Goal: Task Accomplishment & Management: Manage account settings

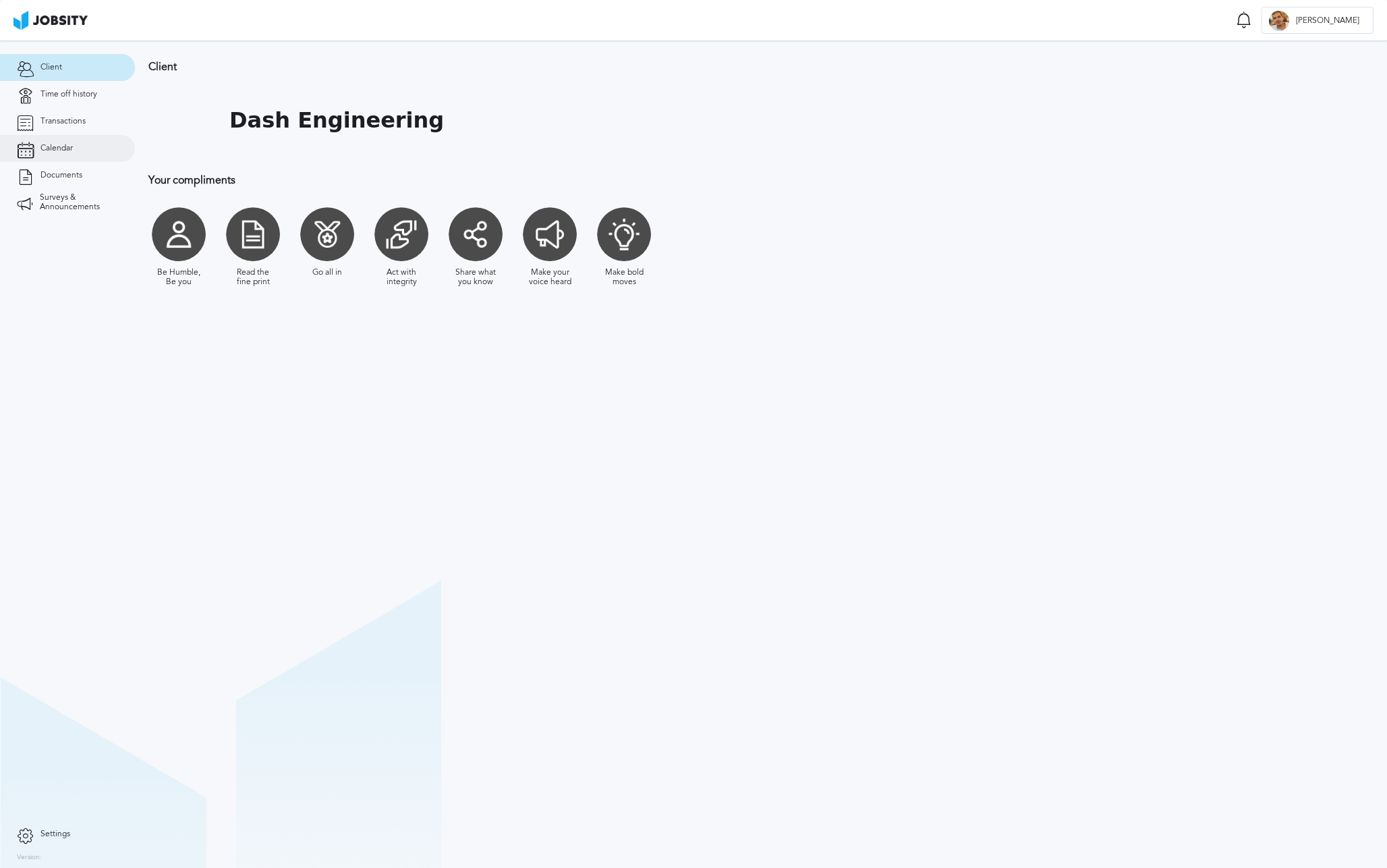
click at [60, 146] on span "Calendar" at bounding box center [56, 148] width 32 height 9
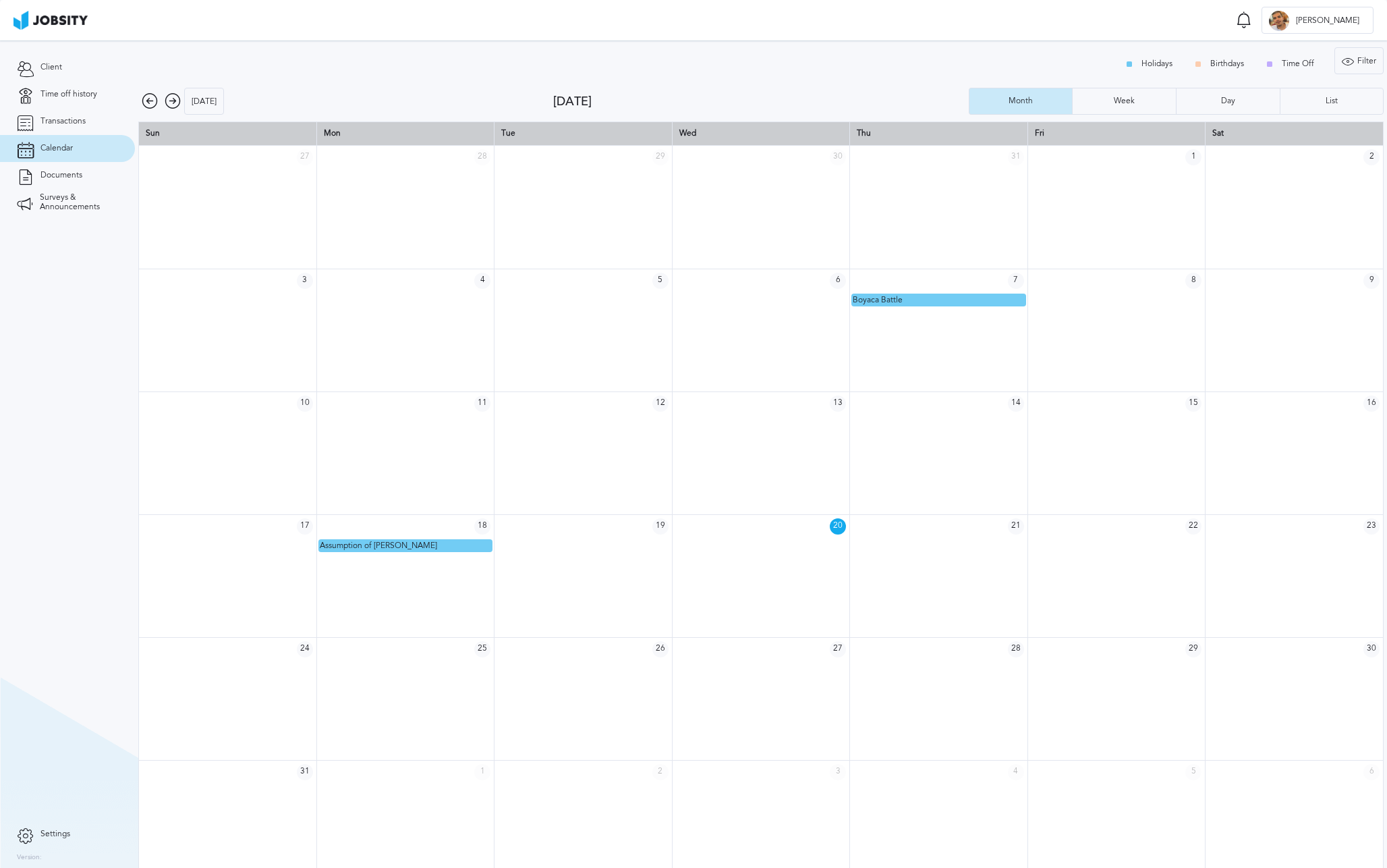
click at [170, 103] on icon at bounding box center [173, 102] width 16 height 16
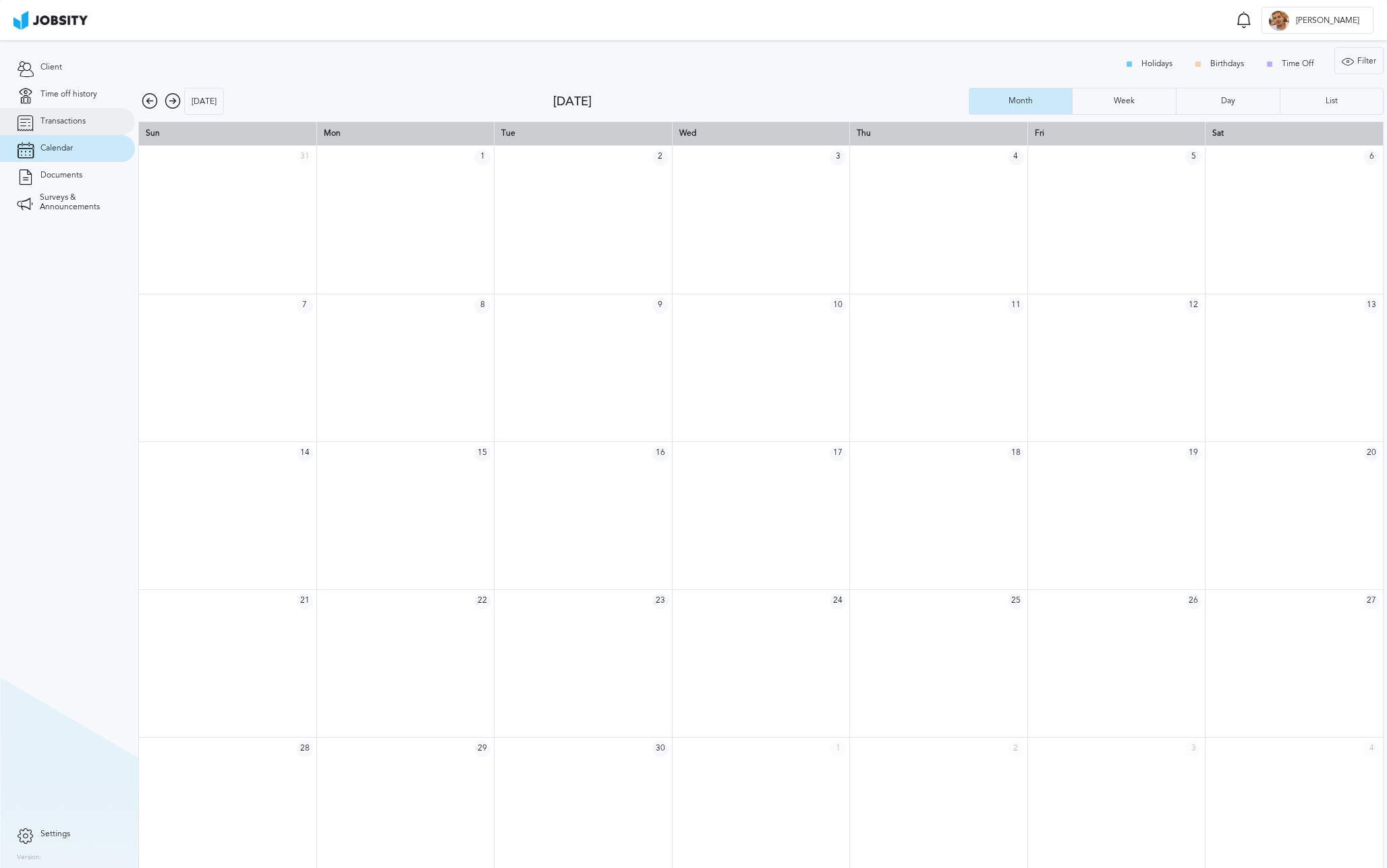
click at [87, 125] on link "Transactions" at bounding box center [67, 121] width 135 height 27
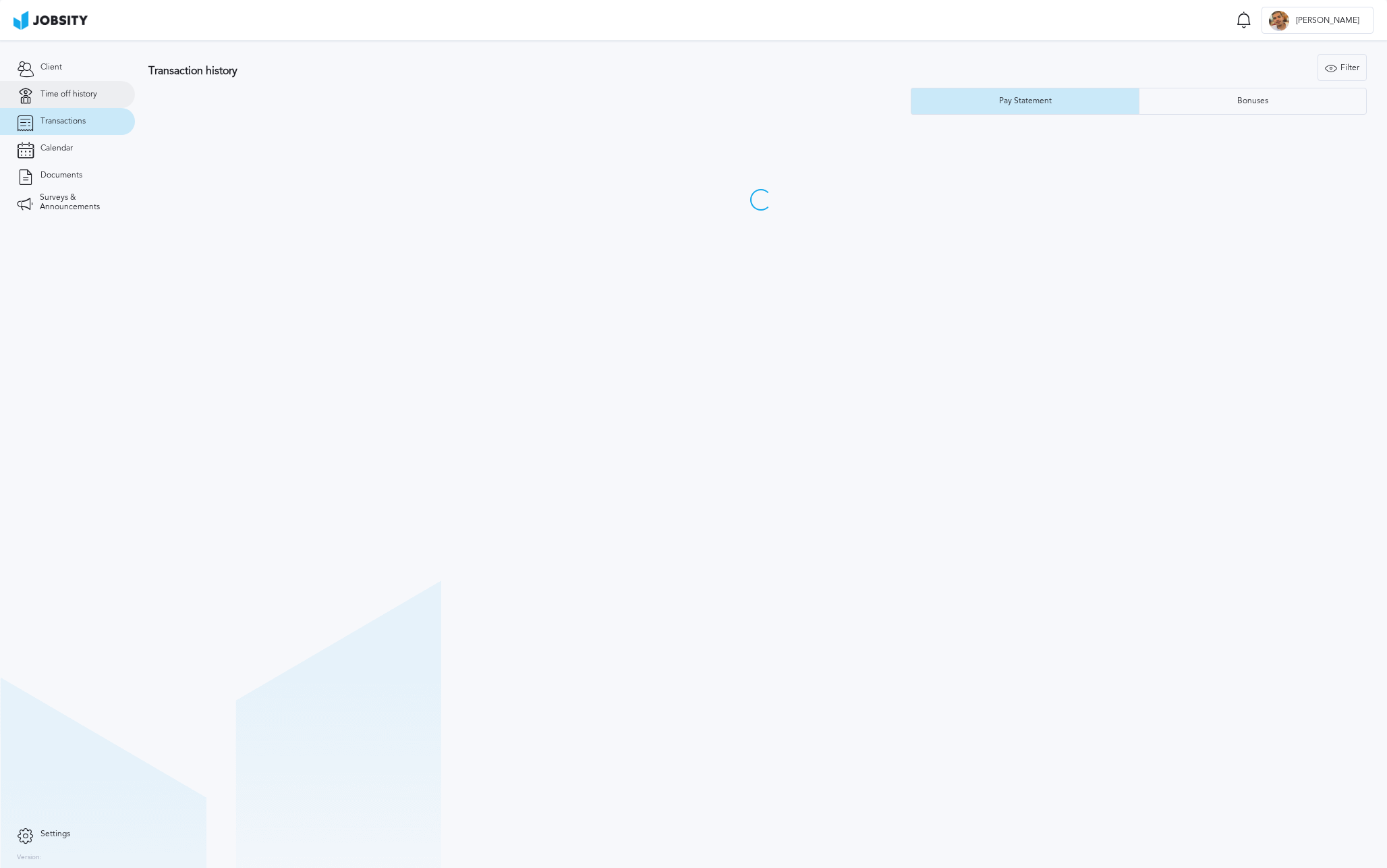
click at [87, 99] on link "Time off history" at bounding box center [67, 93] width 135 height 27
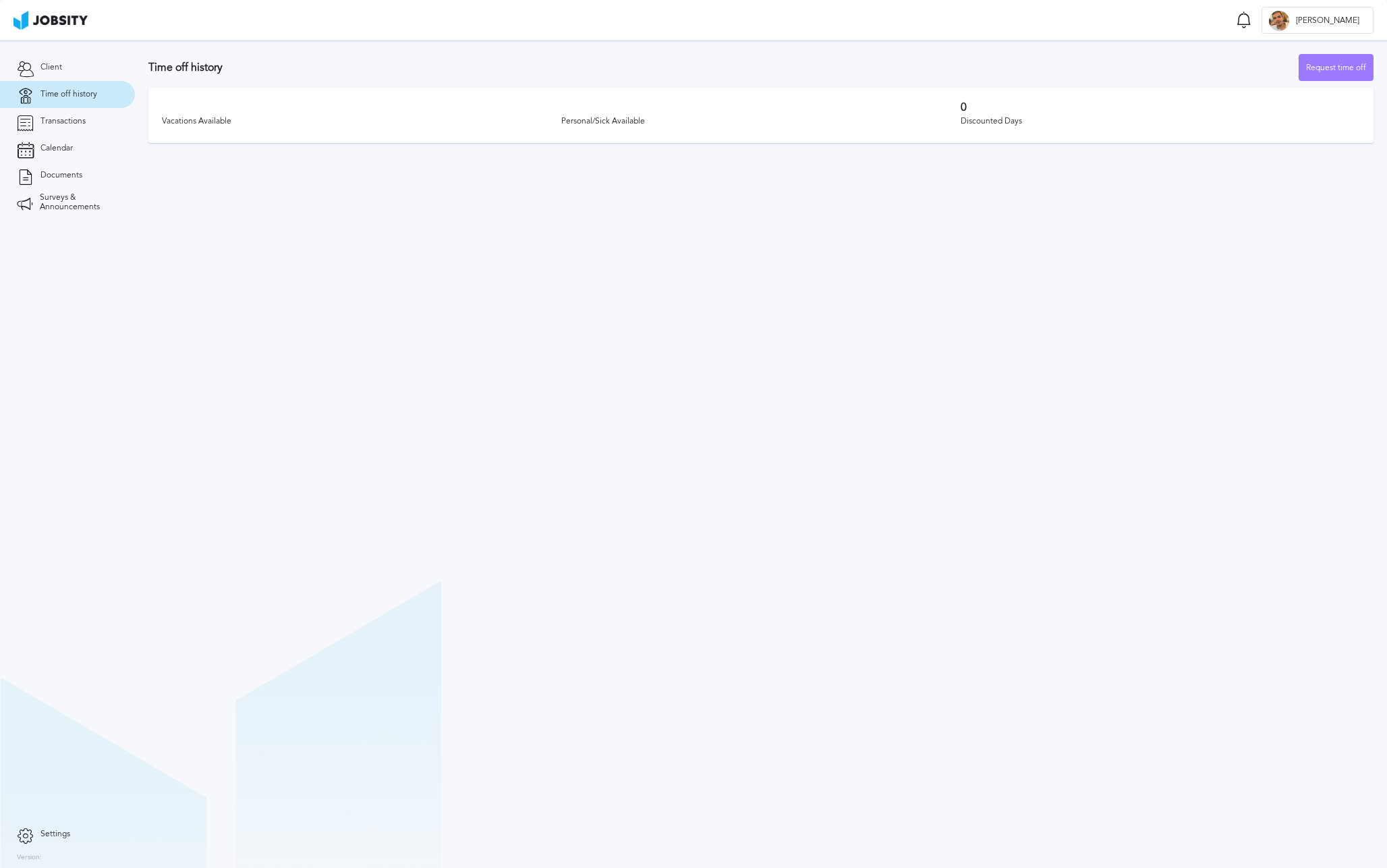
click at [256, 128] on div "Vacations Available" at bounding box center [362, 122] width 399 height 16
drag, startPoint x: 211, startPoint y: 120, endPoint x: 521, endPoint y: 126, distance: 310.1
click at [521, 126] on div "Vacations Available" at bounding box center [362, 122] width 399 height 16
drag, startPoint x: 981, startPoint y: 110, endPoint x: 865, endPoint y: 102, distance: 116.3
click at [859, 103] on div "Vacations Available Personal/Sick Available 0 Discounted Days" at bounding box center [761, 115] width 1225 height 55
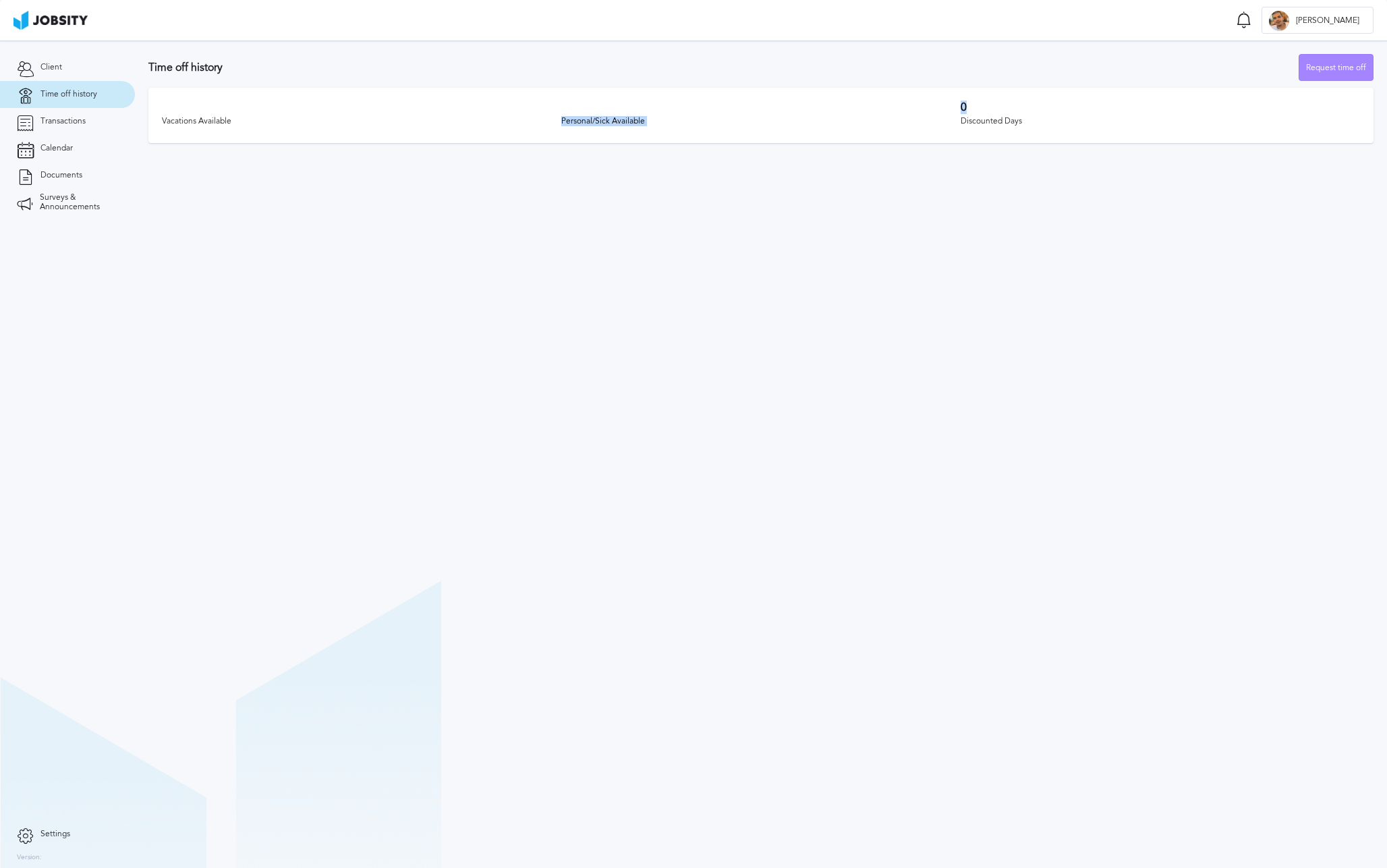
click at [1337, 73] on div "Request time off" at bounding box center [1336, 68] width 73 height 27
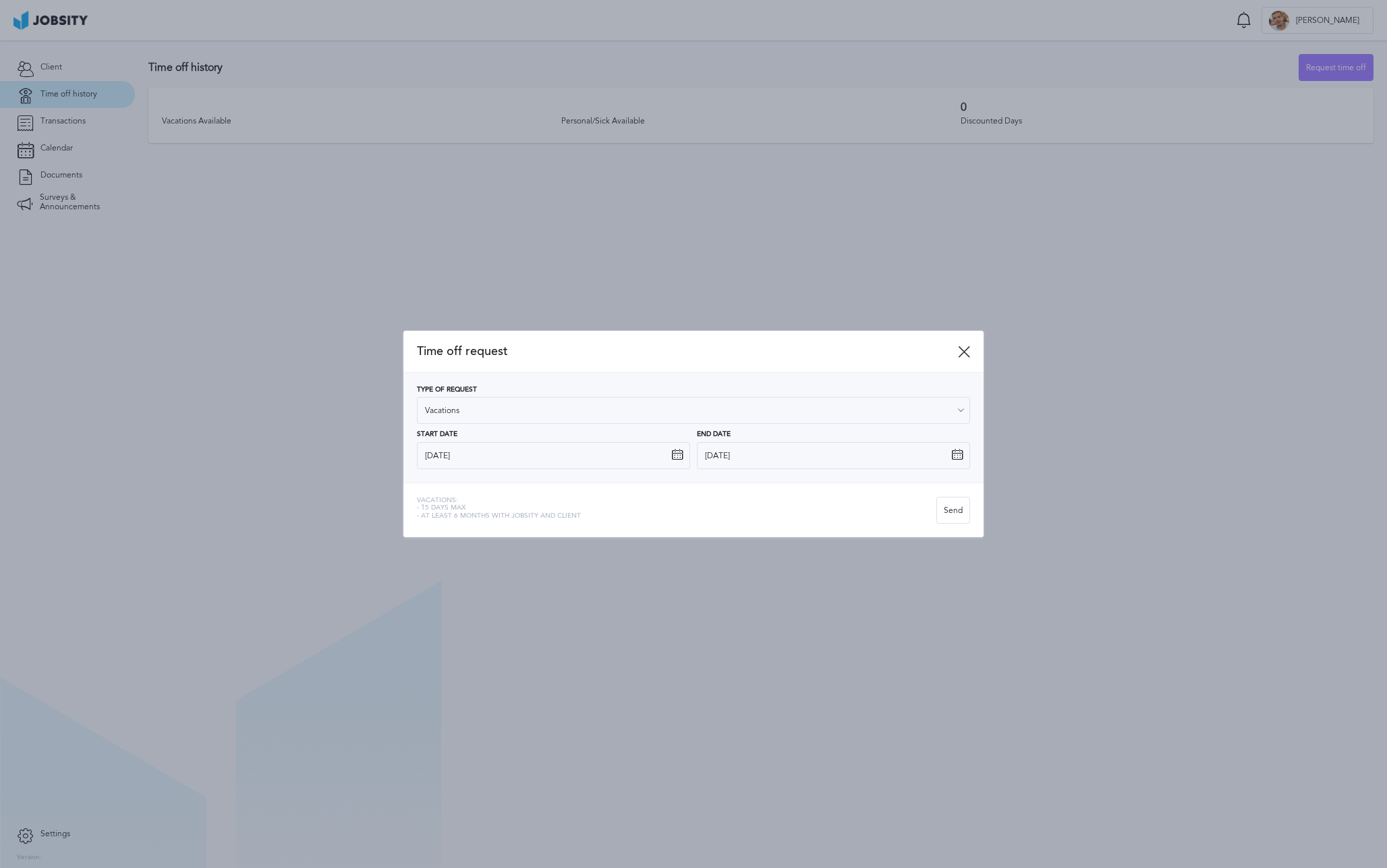
drag, startPoint x: 666, startPoint y: 497, endPoint x: 678, endPoint y: 490, distance: 13.9
click at [666, 496] on div "Vacations: - 15 days max - At least 6 months with jobsity and client" at bounding box center [676, 509] width 519 height 27
drag, startPoint x: 419, startPoint y: 512, endPoint x: 591, endPoint y: 515, distance: 172.0
click at [591, 515] on div "Vacations: - 15 days max - At least 6 months with jobsity and client Send" at bounding box center [694, 510] width 580 height 55
click at [565, 456] on input "[DATE]" at bounding box center [553, 455] width 273 height 27
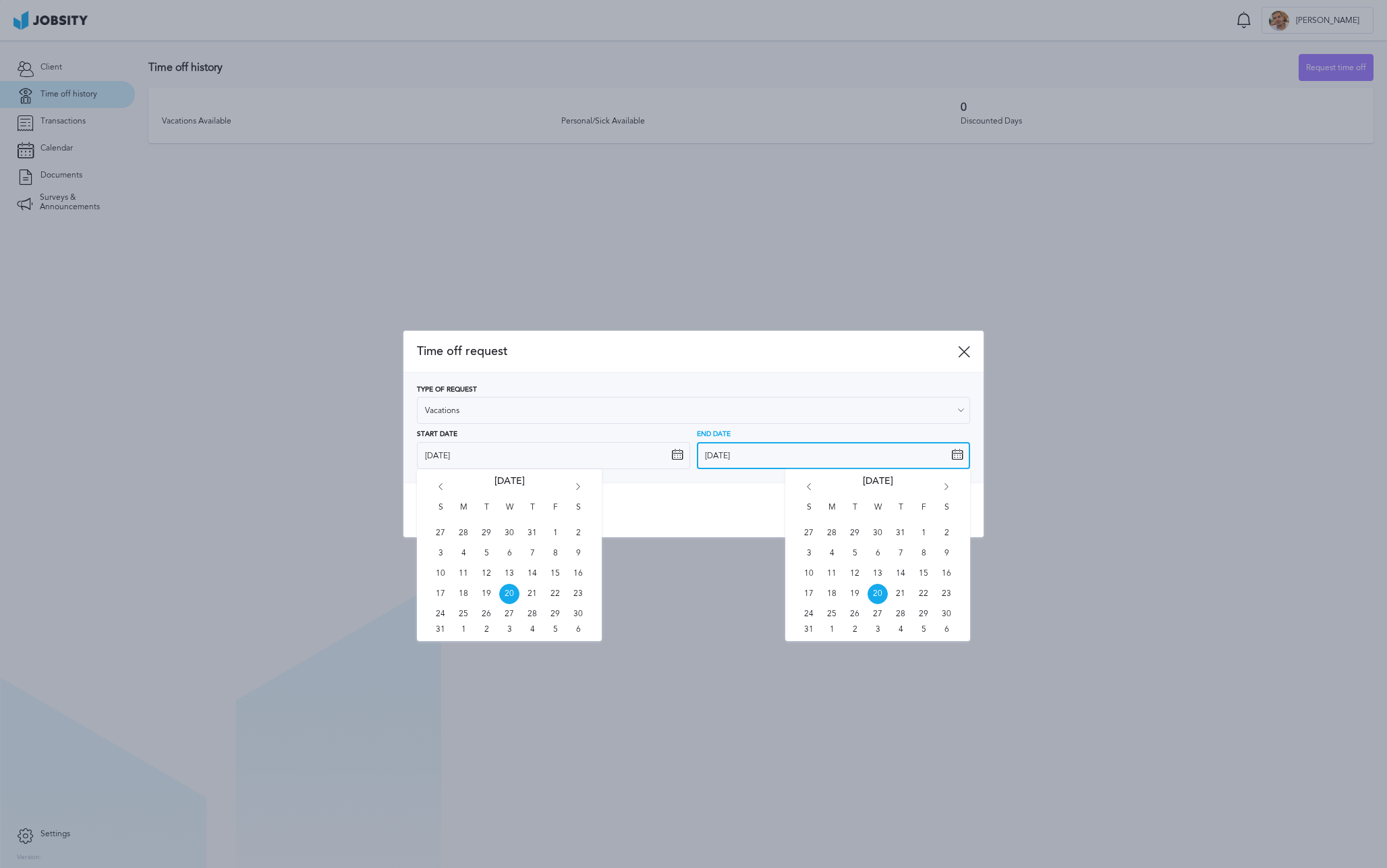
click at [781, 452] on input "[DATE]" at bounding box center [833, 455] width 273 height 27
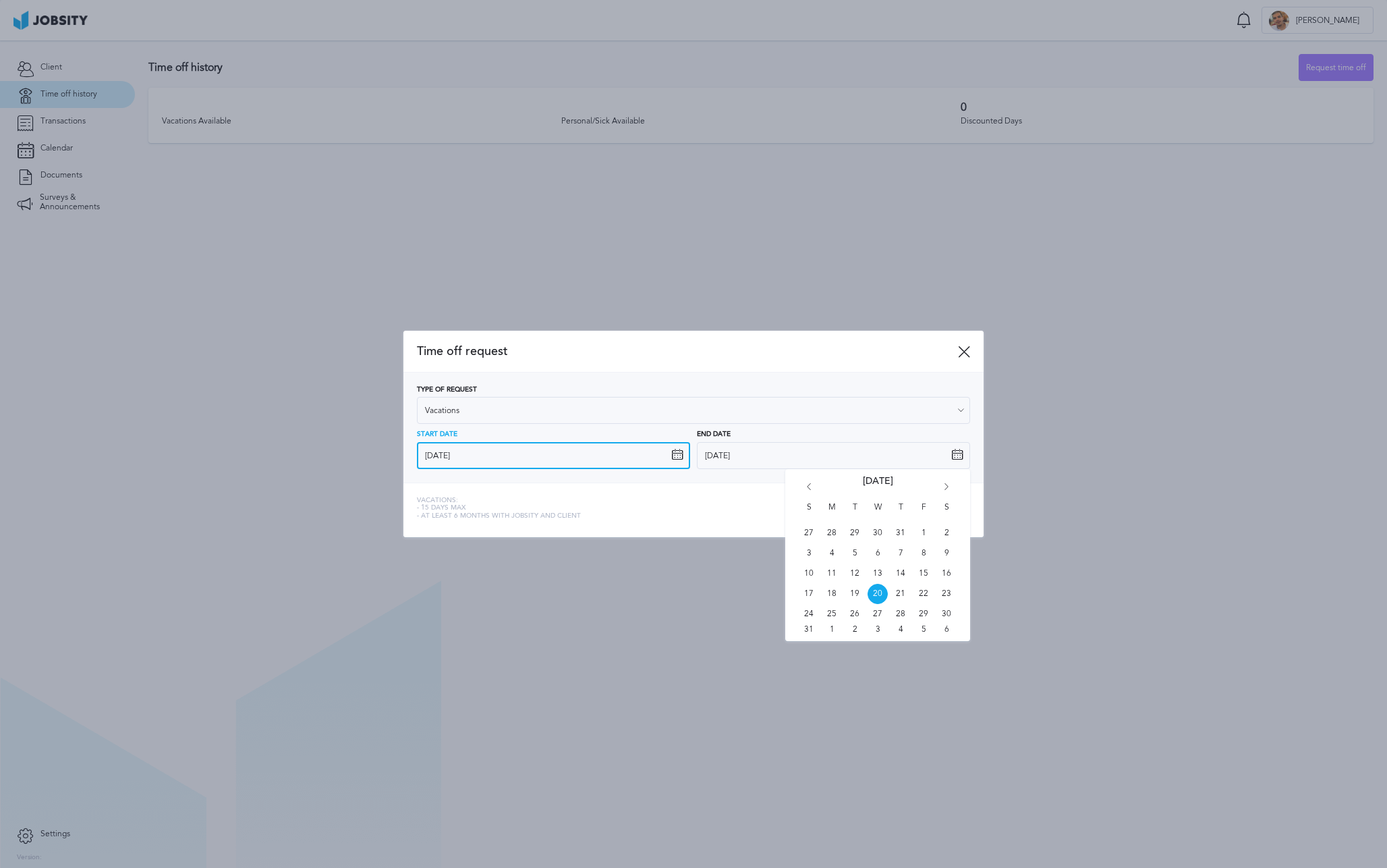
click at [619, 461] on input "[DATE]" at bounding box center [553, 455] width 273 height 27
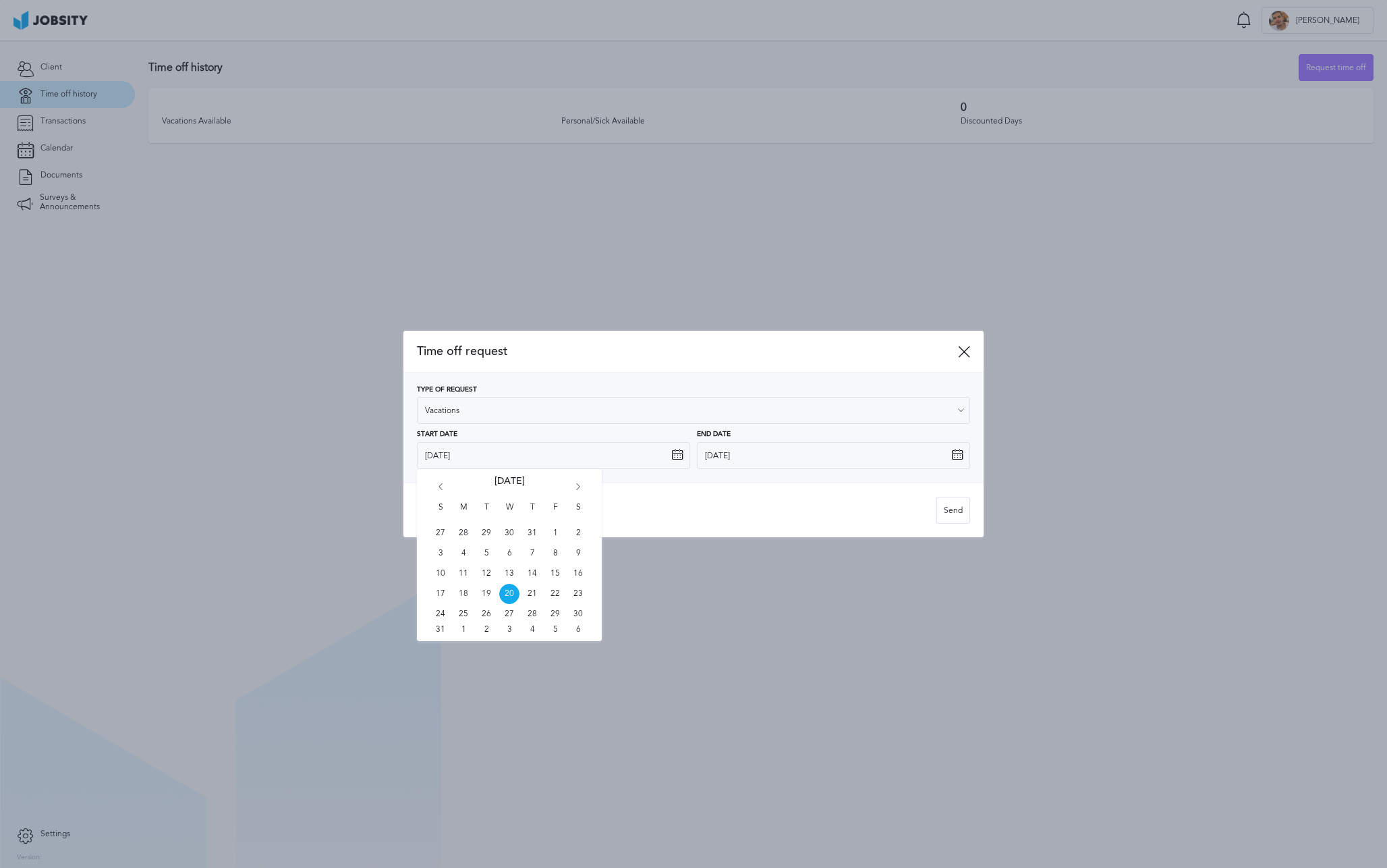
click at [580, 486] on icon "Go forward 1 month" at bounding box center [578, 489] width 12 height 12
click at [549, 574] on span "19" at bounding box center [555, 573] width 20 height 20
type input "[DATE]"
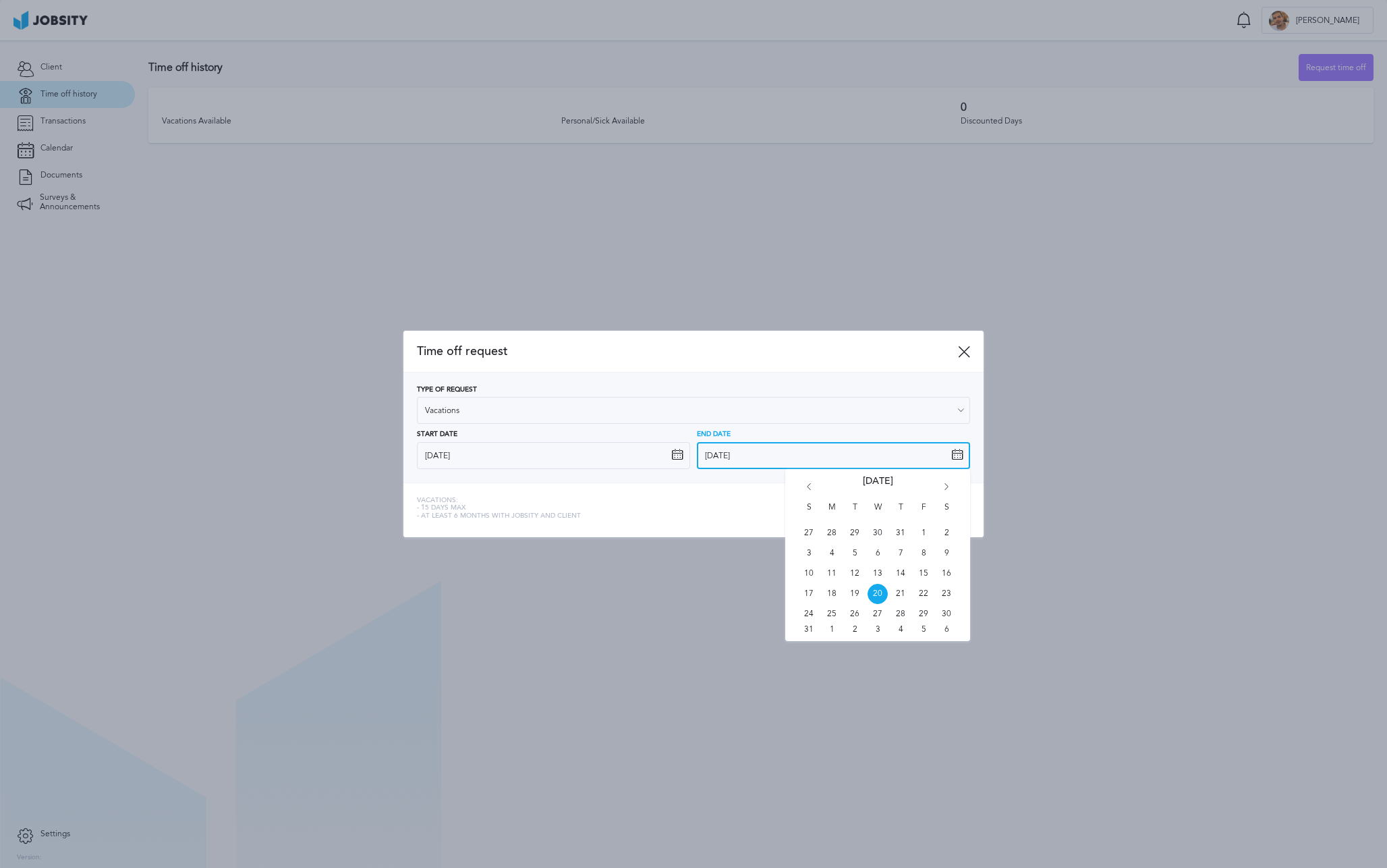
click at [733, 456] on input "[DATE]" at bounding box center [833, 455] width 273 height 27
click at [947, 489] on icon "Go forward 1 month" at bounding box center [946, 489] width 12 height 12
click at [852, 596] on span "23" at bounding box center [855, 593] width 20 height 20
type input "[DATE]"
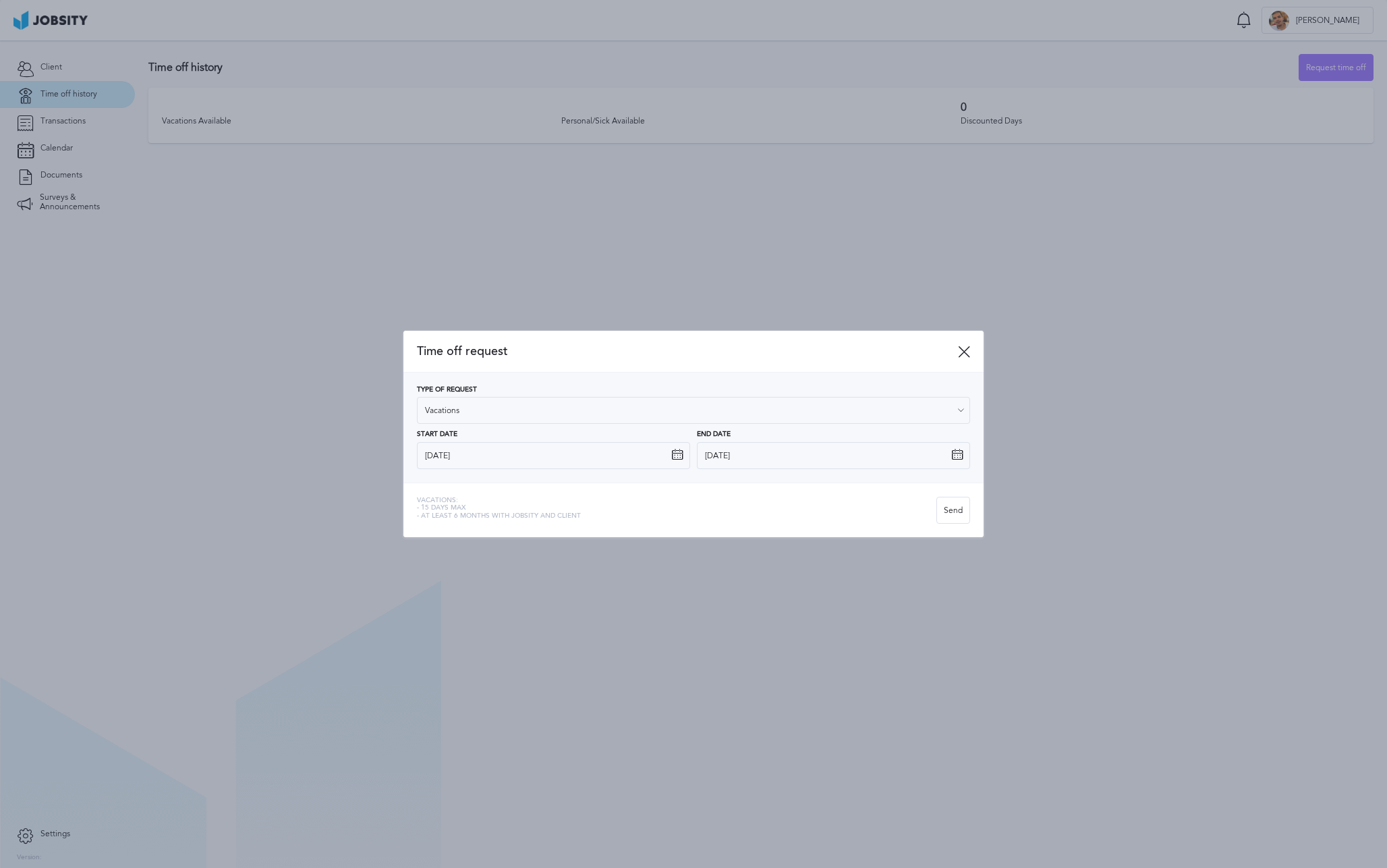
click at [823, 511] on div "Vacations: - 15 days max - At least 6 months with jobsity and client" at bounding box center [676, 509] width 519 height 27
click at [966, 352] on icon at bounding box center [963, 351] width 12 height 12
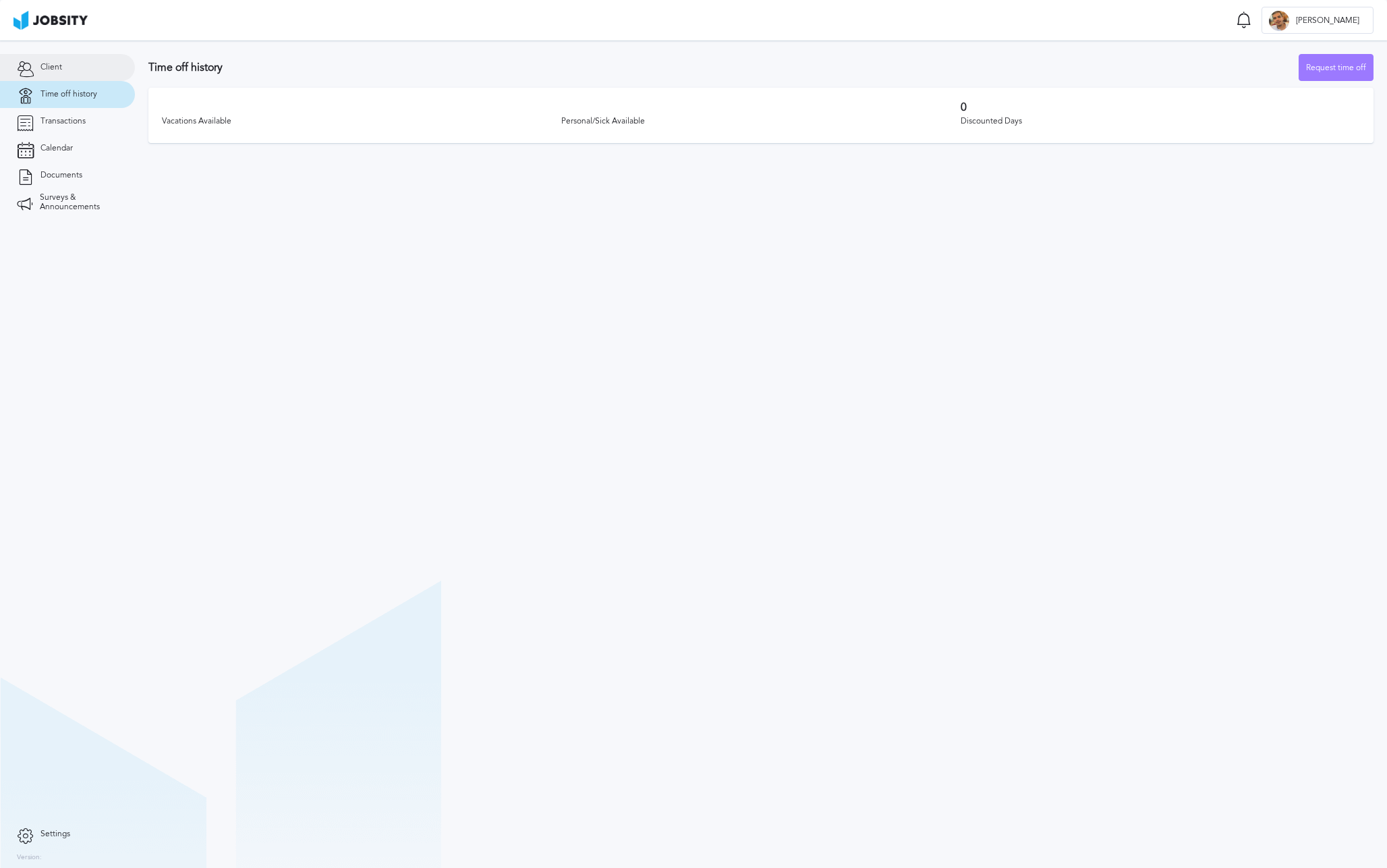
click at [89, 67] on link "Client" at bounding box center [67, 67] width 135 height 27
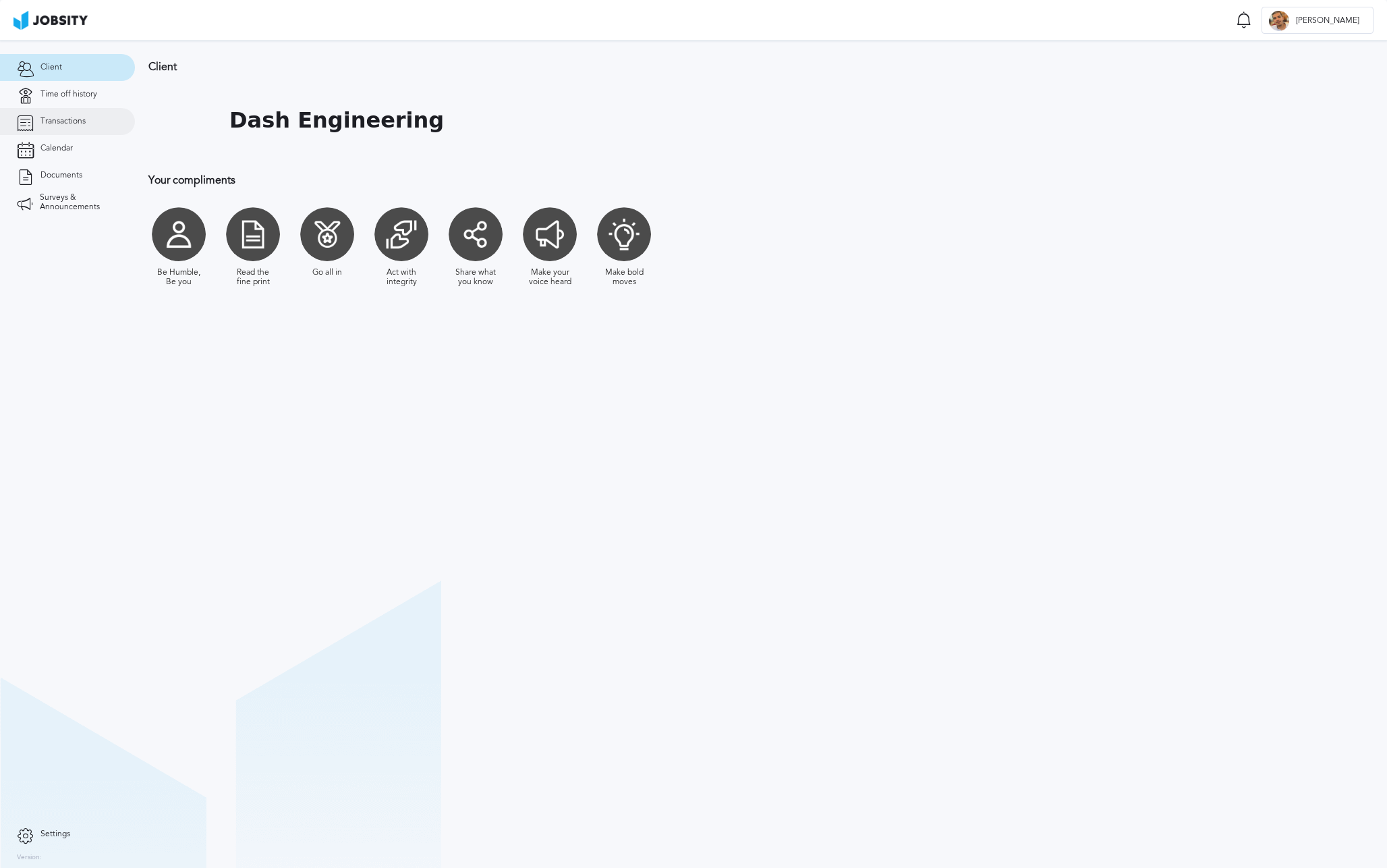
click at [61, 121] on span "Transactions" at bounding box center [62, 121] width 45 height 9
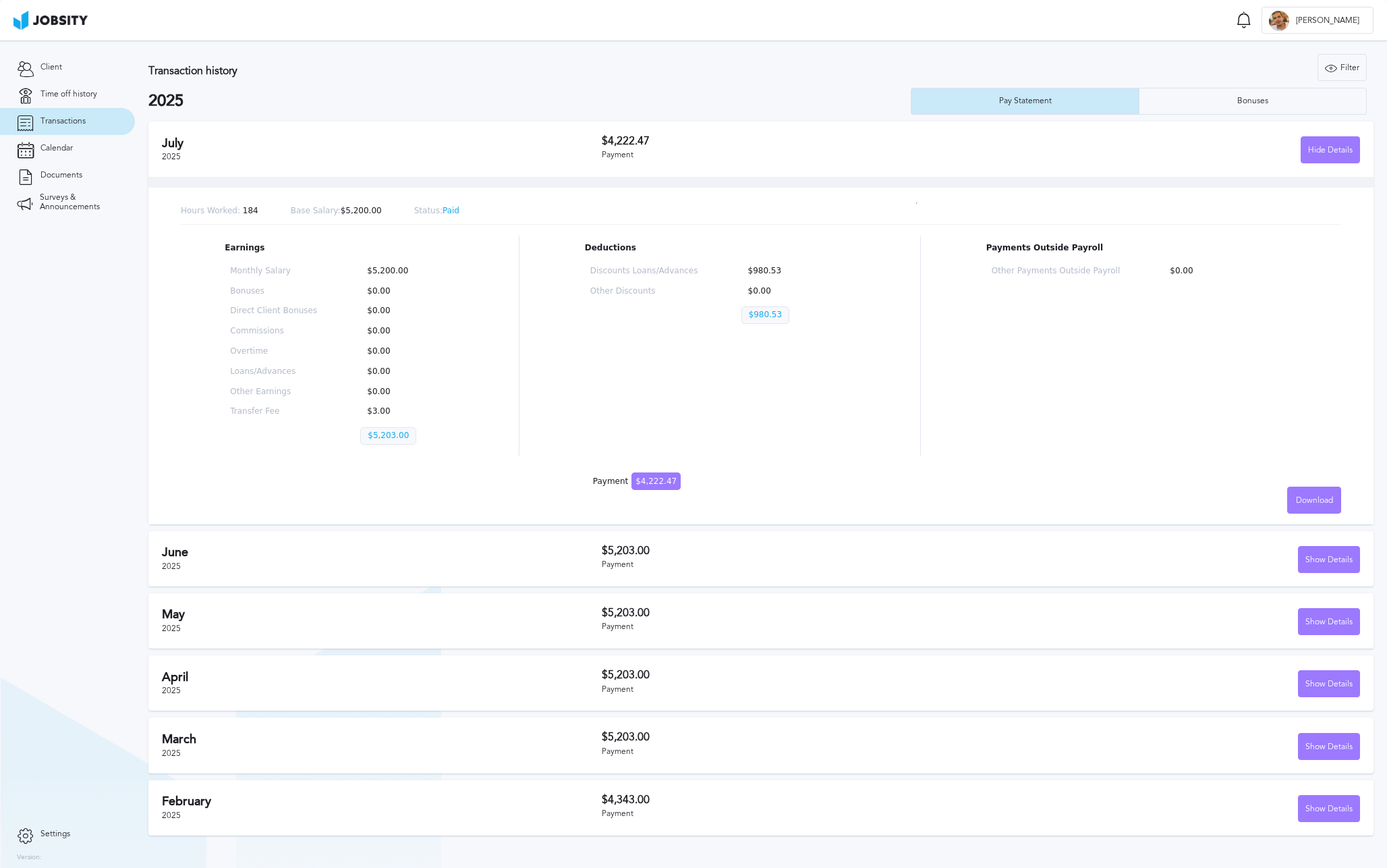
click at [809, 71] on h3 "Transaction history" at bounding box center [482, 71] width 667 height 12
drag, startPoint x: 379, startPoint y: 433, endPoint x: 427, endPoint y: 437, distance: 48.2
click at [427, 437] on div "Monthly Salary $5,200.00 Bonuses $0.00 Direct Client Bonuses $0.00 Commissions …" at bounding box center [338, 358] width 228 height 194
drag, startPoint x: 768, startPoint y: 308, endPoint x: 632, endPoint y: 263, distance: 143.3
click at [632, 263] on div "Discounts Loans/Advances $980.53 Other Discounts $0.00 $980.53" at bounding box center [720, 298] width 269 height 73
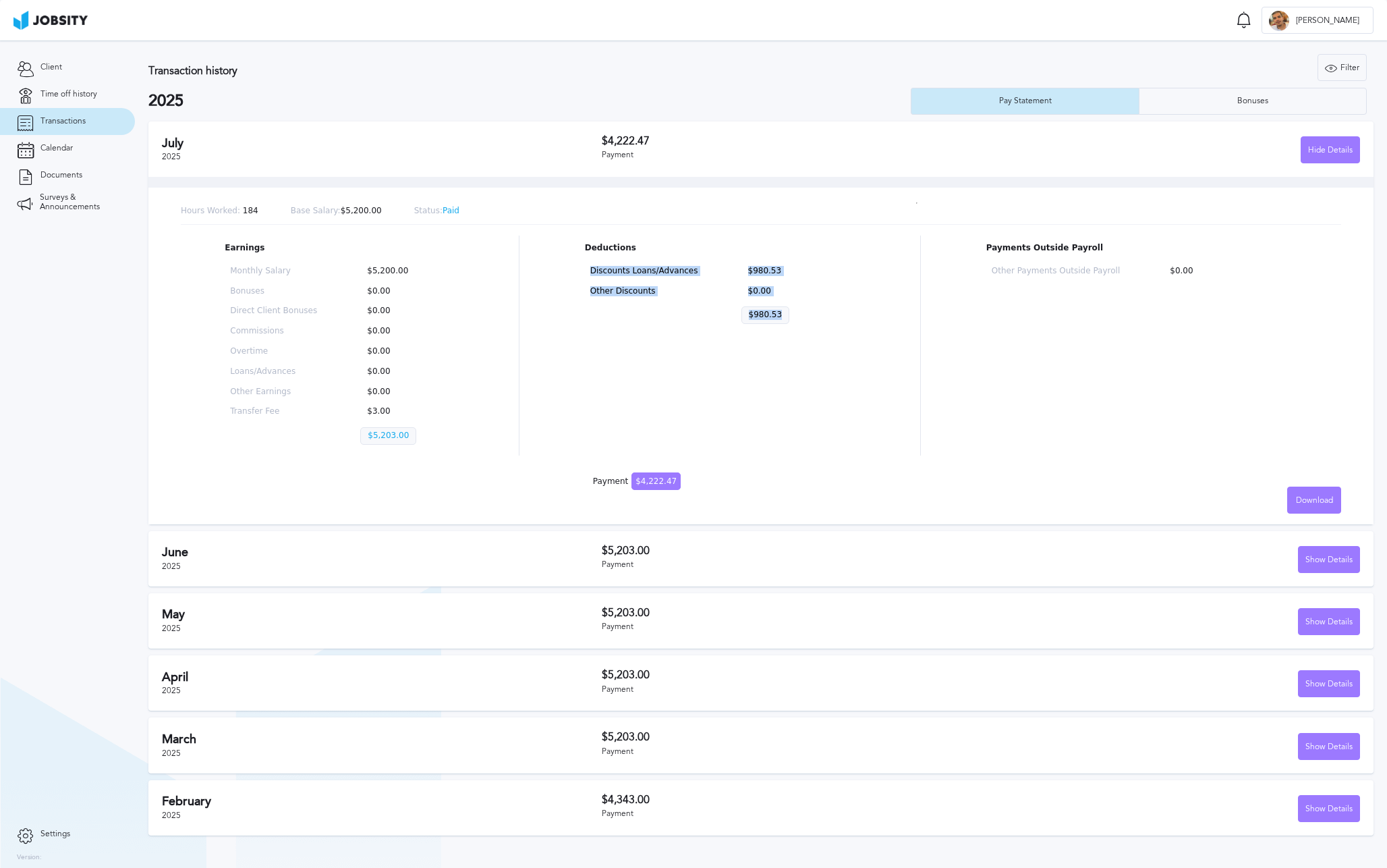
click at [777, 347] on div "Deductions Discounts Loans/Advances $980.53 Other Discounts $0.00 $980.53" at bounding box center [720, 345] width 269 height 220
click at [48, 147] on span "Calendar" at bounding box center [56, 148] width 32 height 9
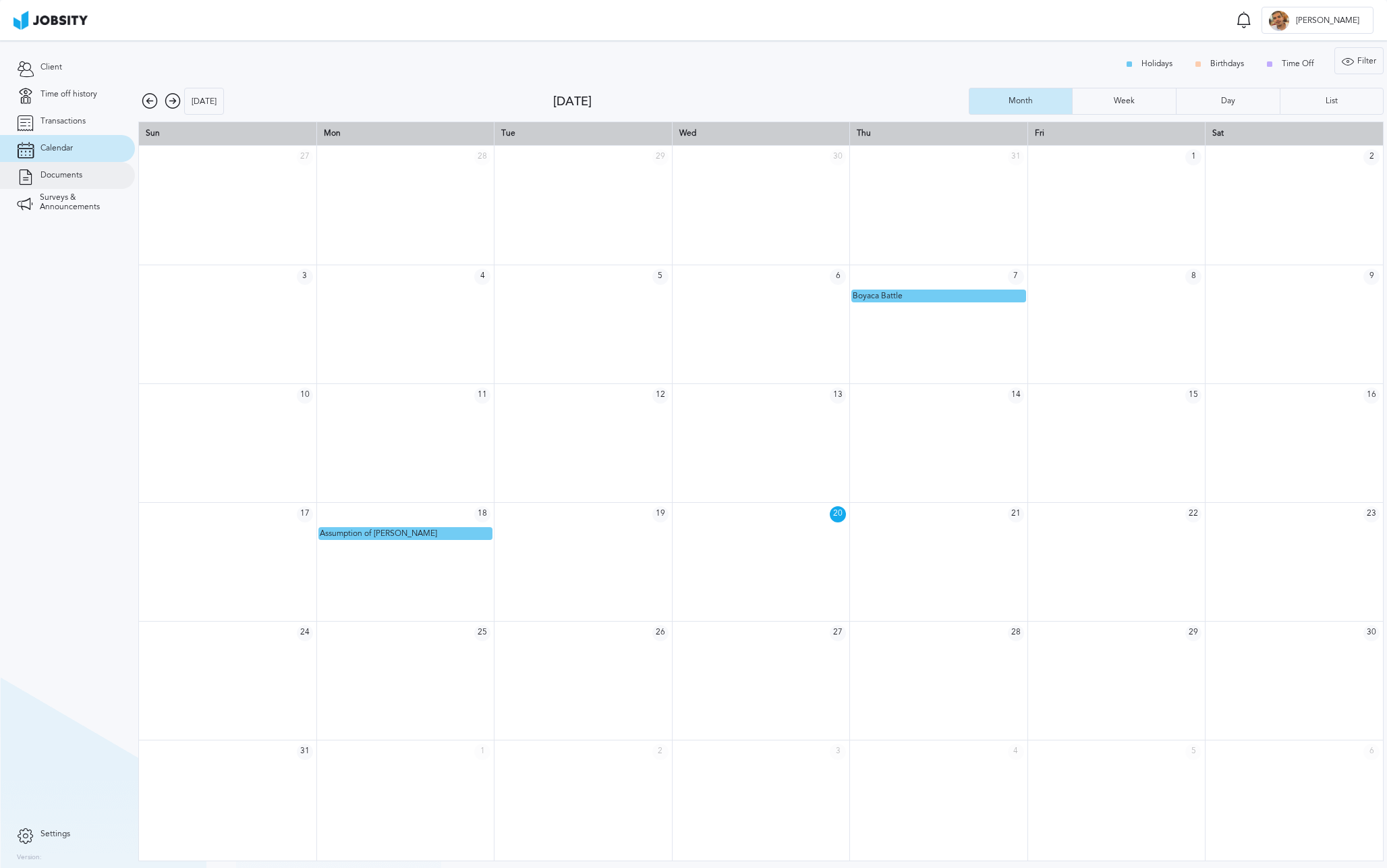
click at [49, 168] on link "Documents" at bounding box center [67, 175] width 135 height 27
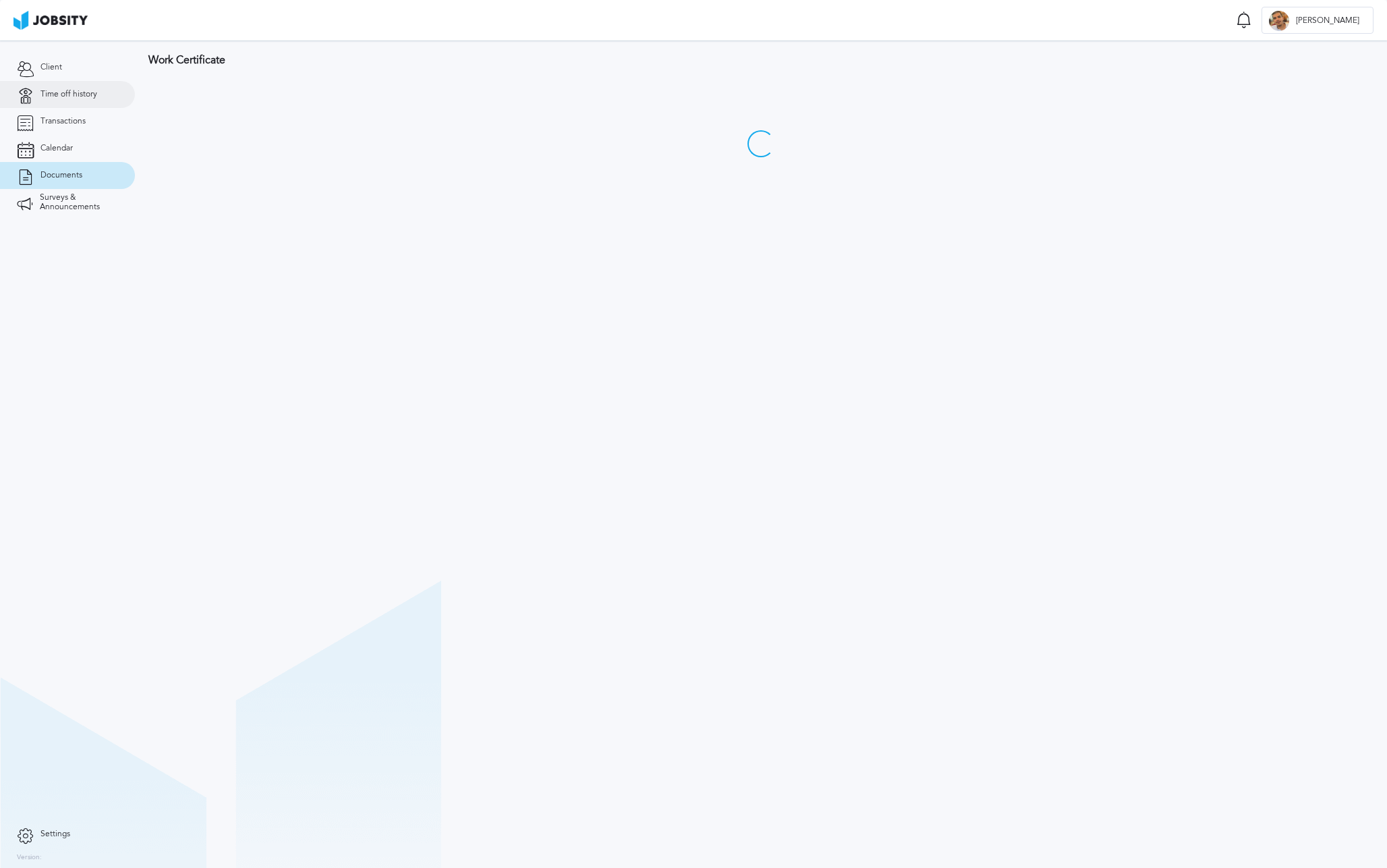
click at [49, 103] on link "Time off history" at bounding box center [67, 93] width 135 height 27
click at [49, 130] on link "Transactions" at bounding box center [67, 121] width 135 height 27
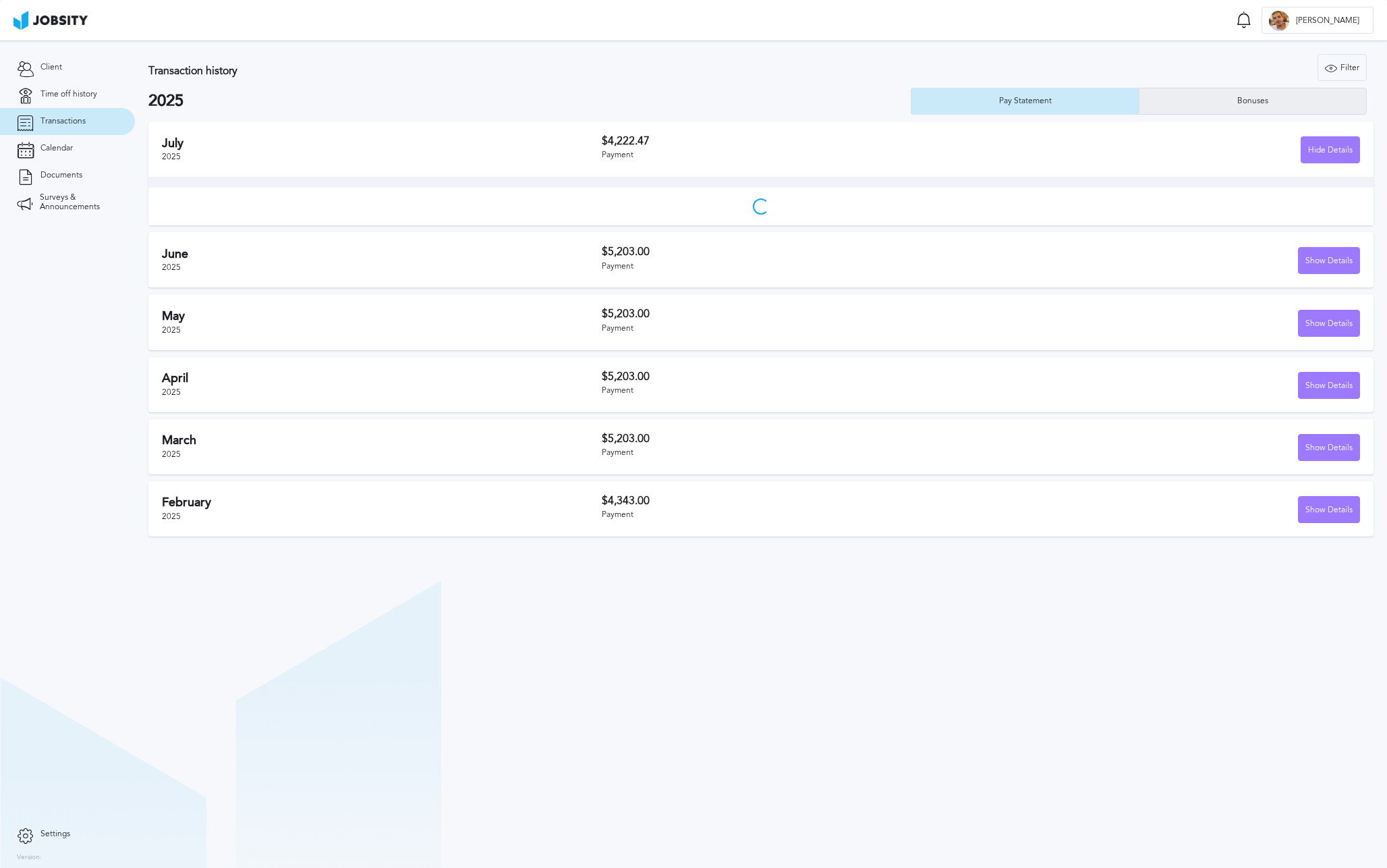
click at [1220, 101] on div "Bonuses" at bounding box center [1253, 101] width 227 height 27
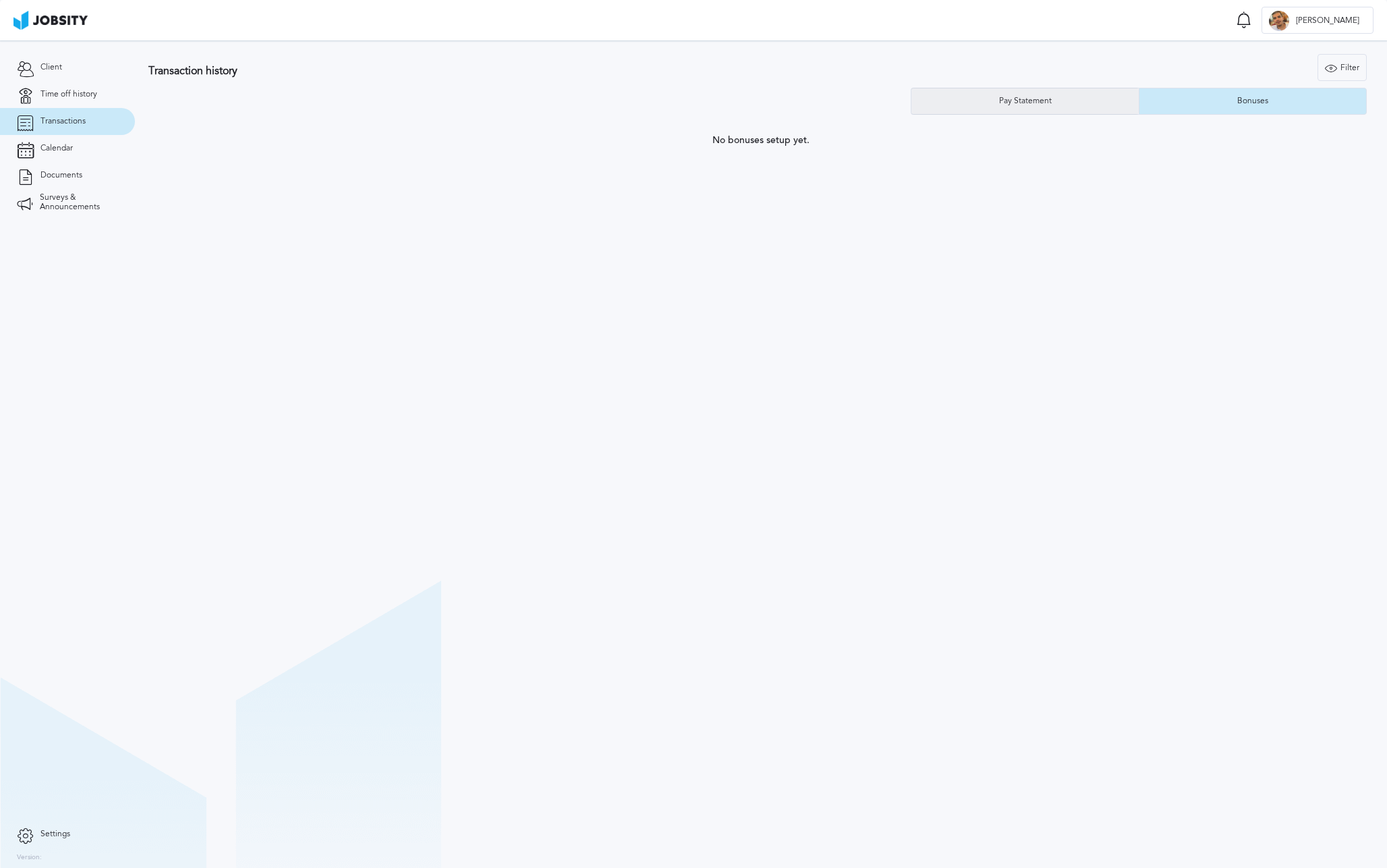
click at [1109, 103] on div "Pay Statement" at bounding box center [1025, 101] width 227 height 27
click at [107, 147] on link "Calendar" at bounding box center [67, 147] width 135 height 27
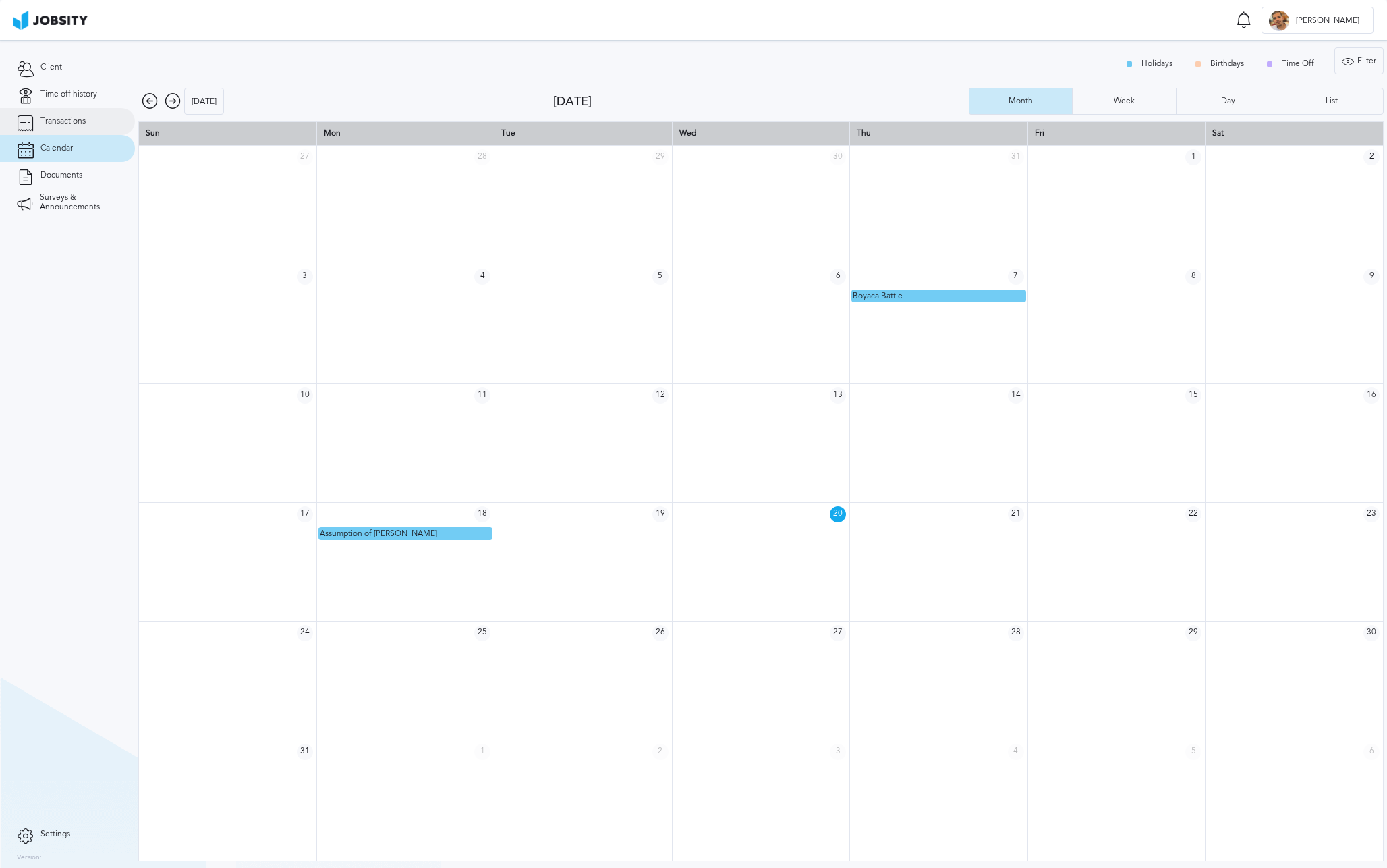
click at [96, 113] on link "Transactions" at bounding box center [67, 121] width 135 height 27
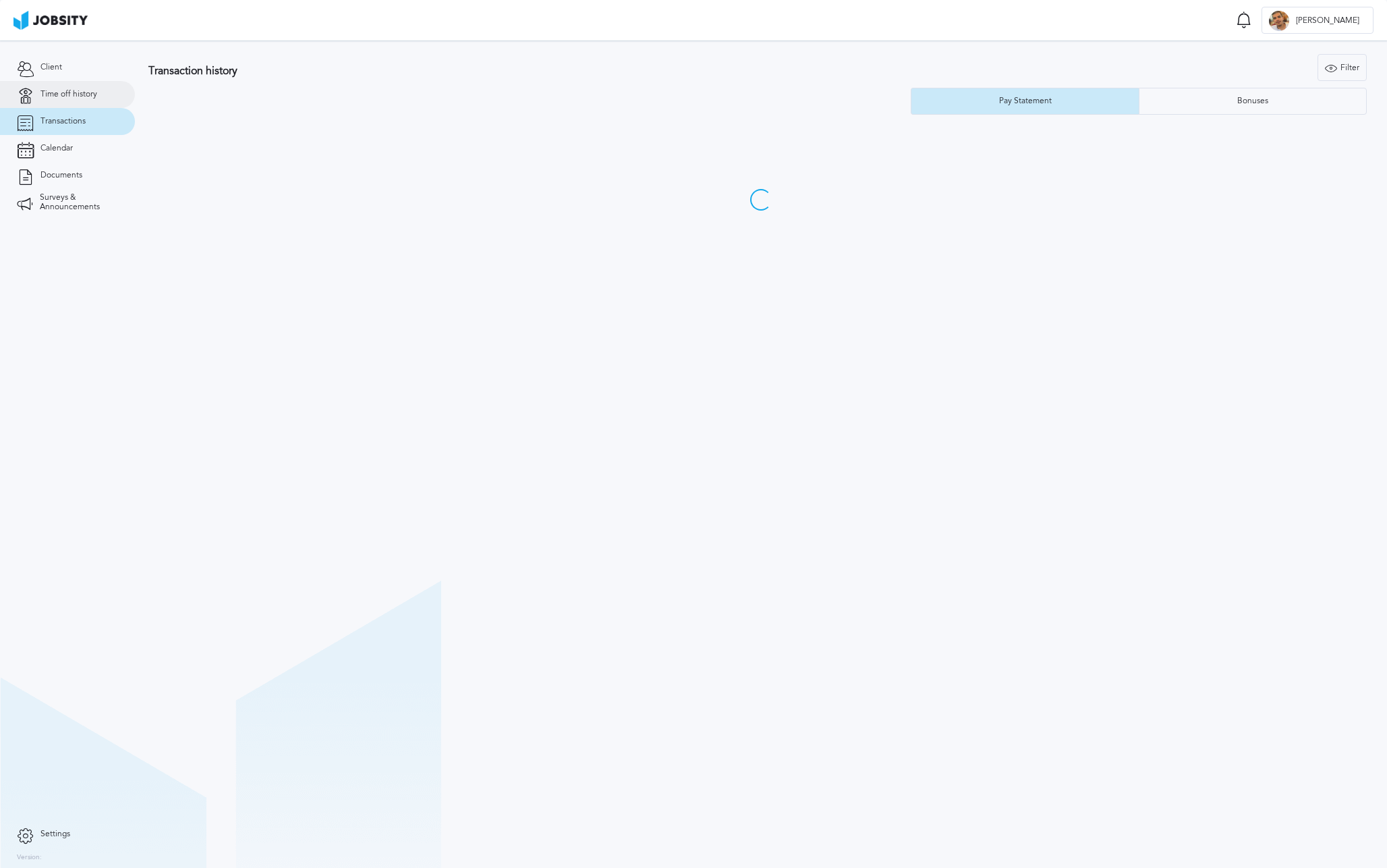
click at [96, 82] on link "Time off history" at bounding box center [67, 93] width 135 height 27
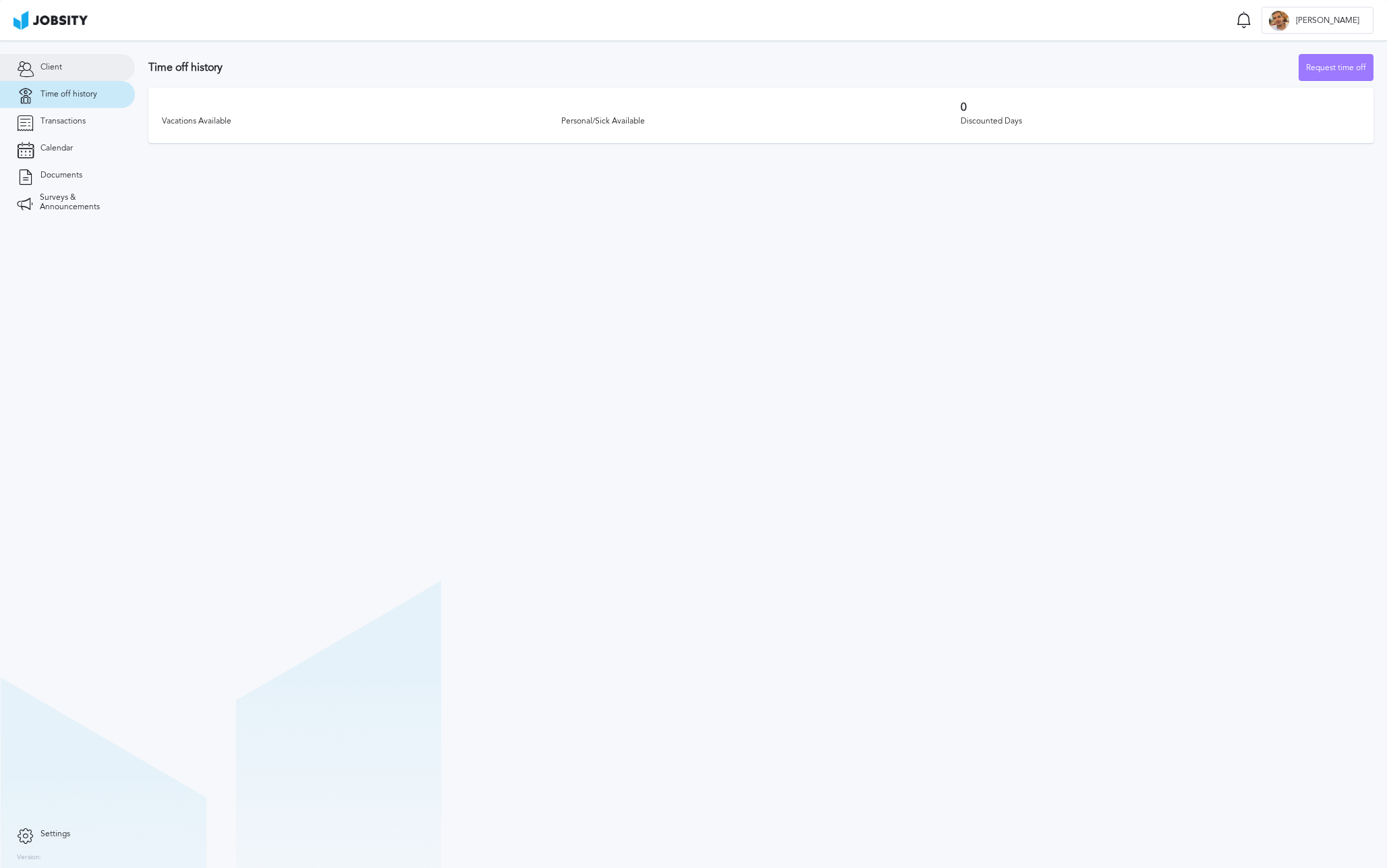
click at [91, 60] on link "Client" at bounding box center [67, 67] width 135 height 27
